Goal: Transaction & Acquisition: Purchase product/service

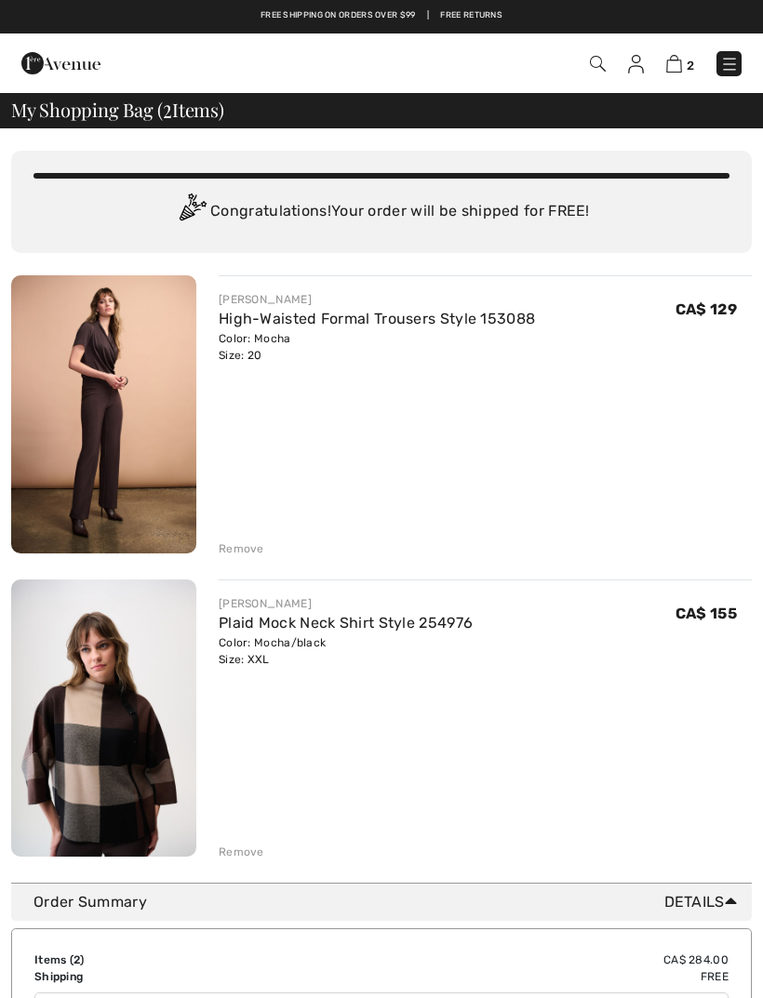
click at [421, 624] on link "Plaid Mock Neck Shirt Style 254976" at bounding box center [346, 623] width 254 height 18
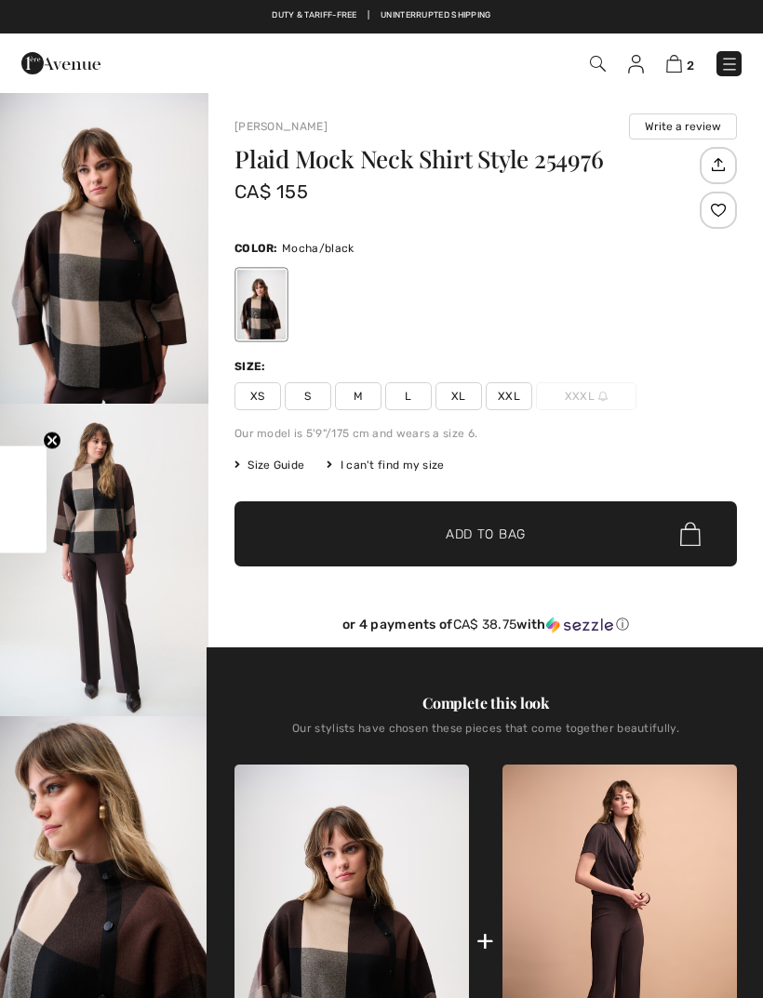
checkbox input "true"
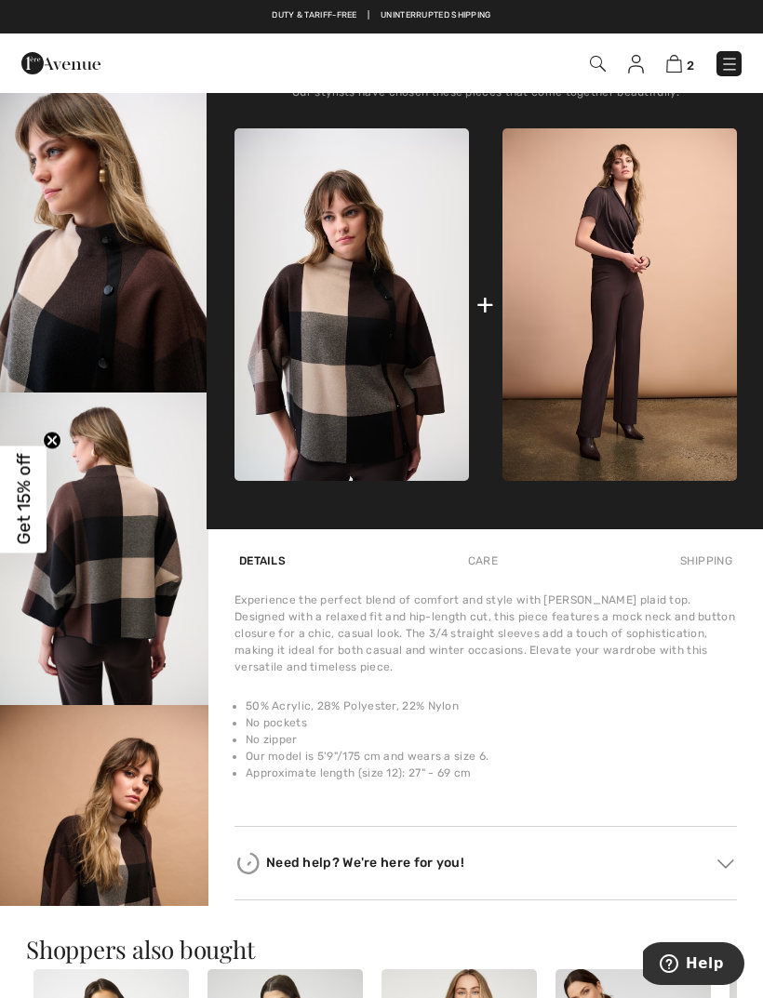
scroll to position [638, 0]
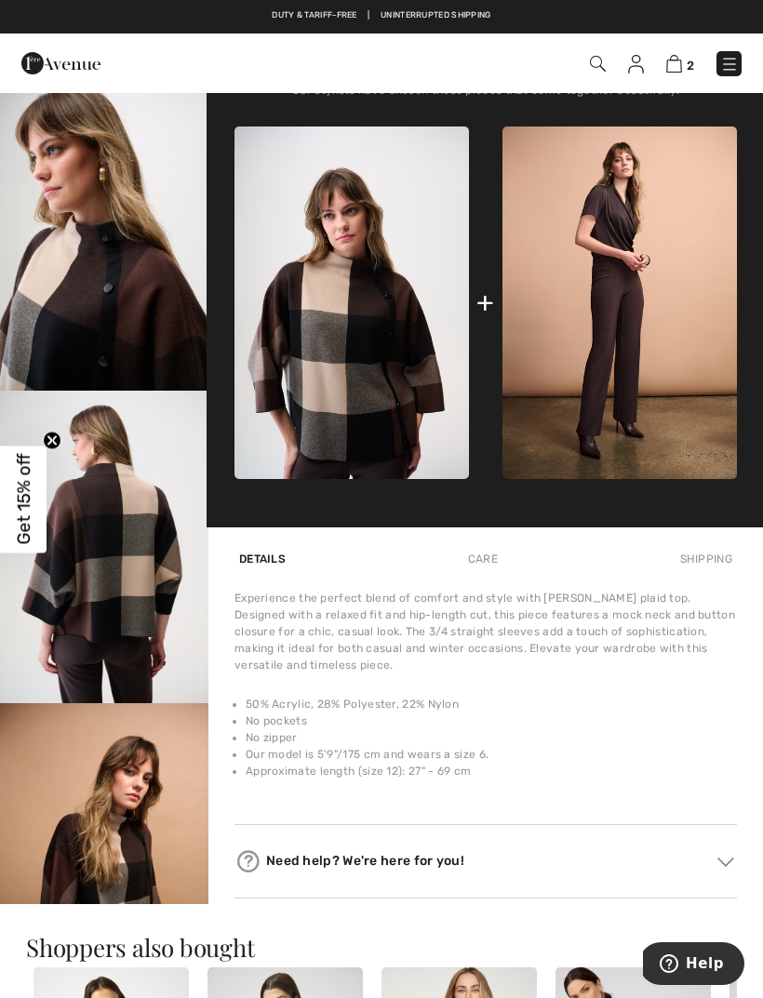
click at [147, 870] on img "5 / 6" at bounding box center [104, 859] width 208 height 313
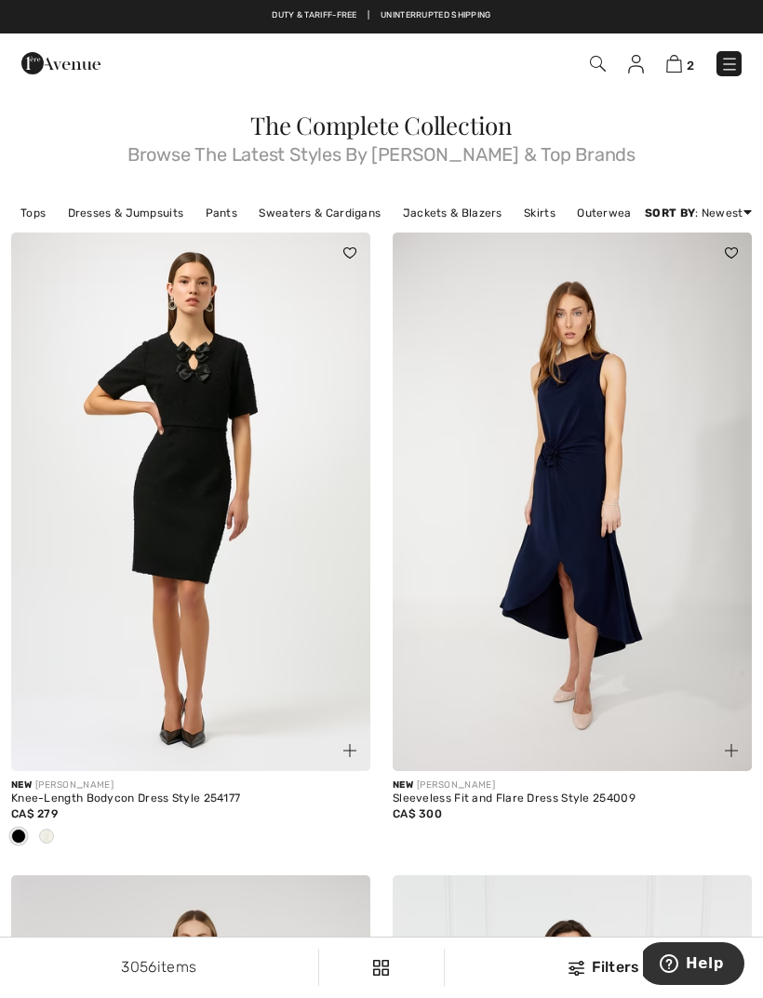
click at [678, 69] on img at bounding box center [674, 64] width 16 height 18
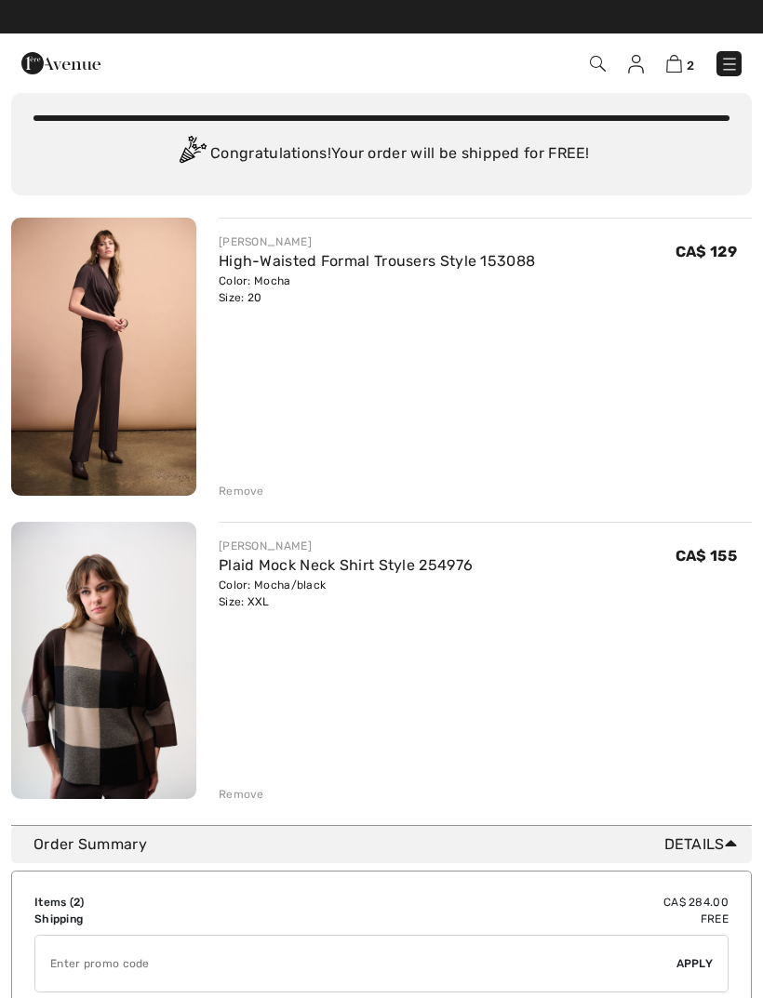
scroll to position [52, 0]
